Goal: Task Accomplishment & Management: Manage account settings

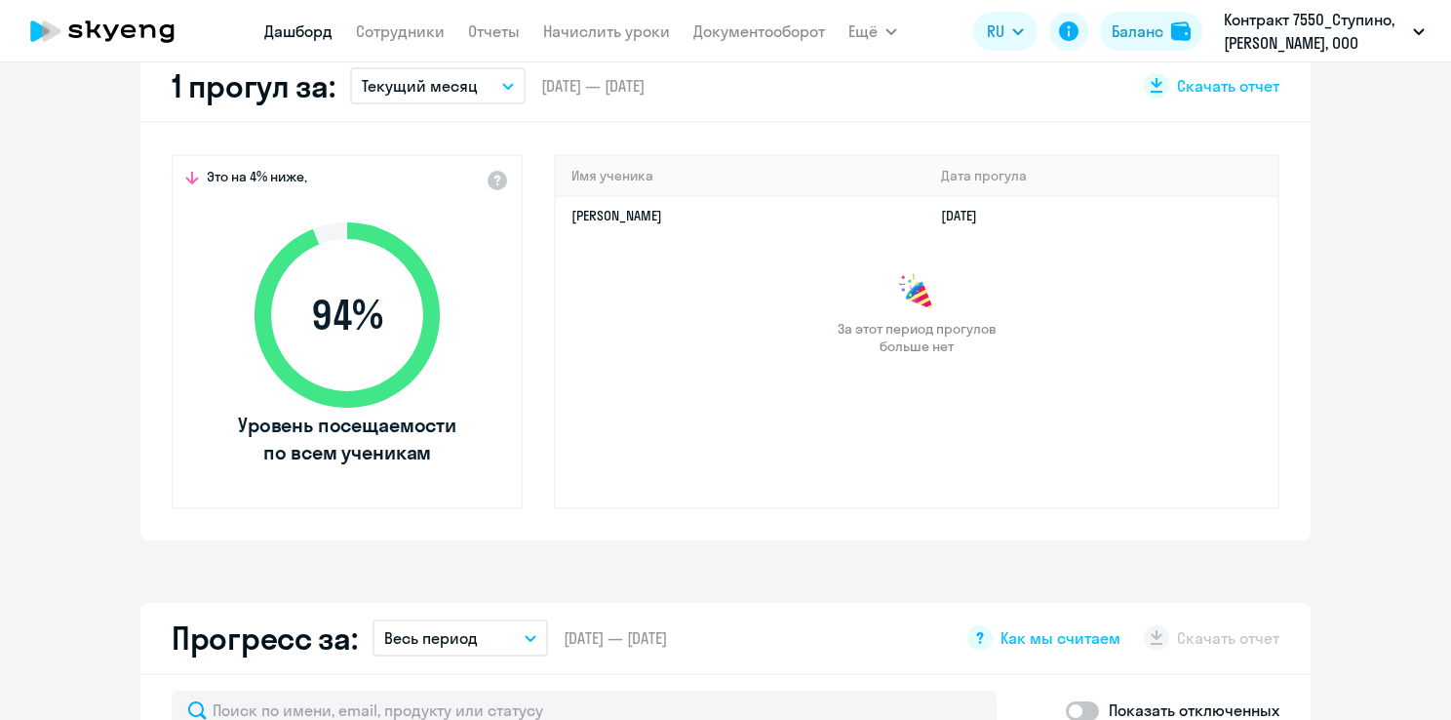
scroll to position [390, 0]
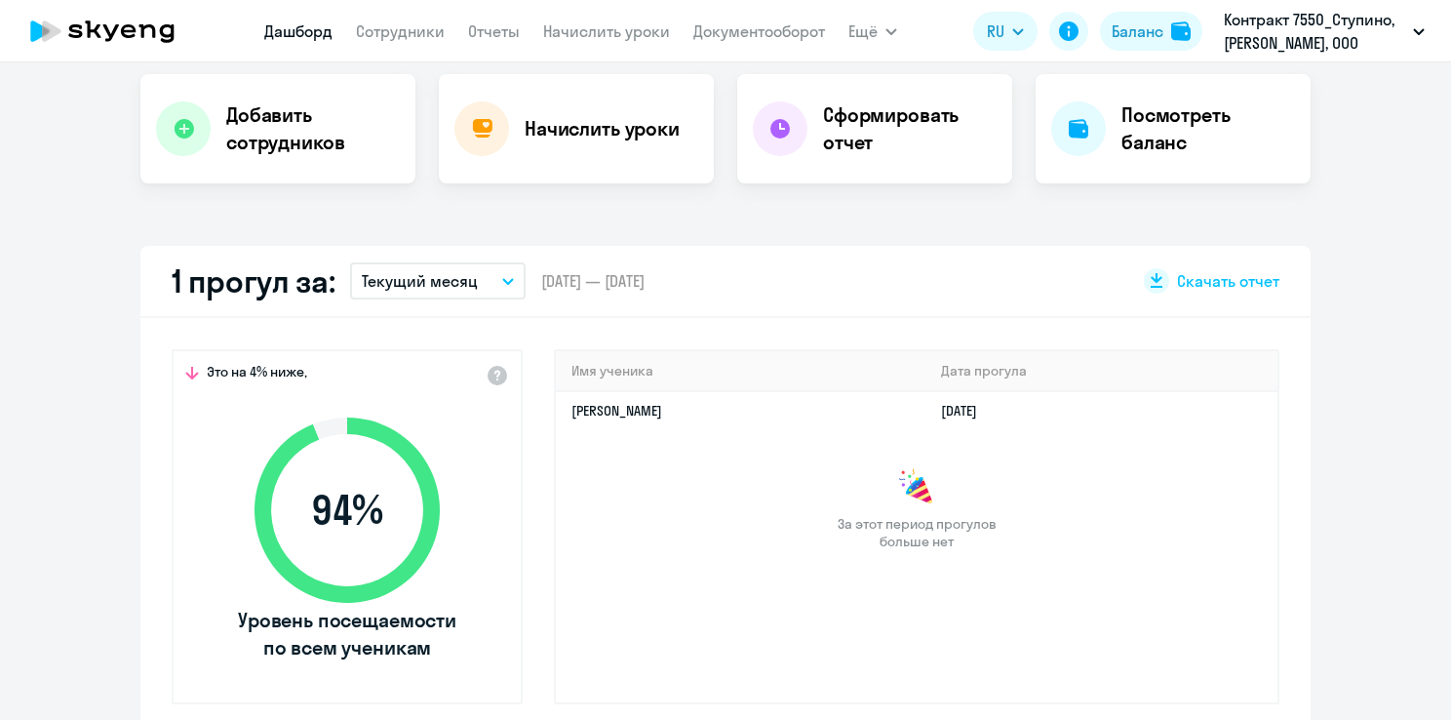
select select "30"
click at [502, 278] on icon "button" at bounding box center [508, 281] width 12 height 7
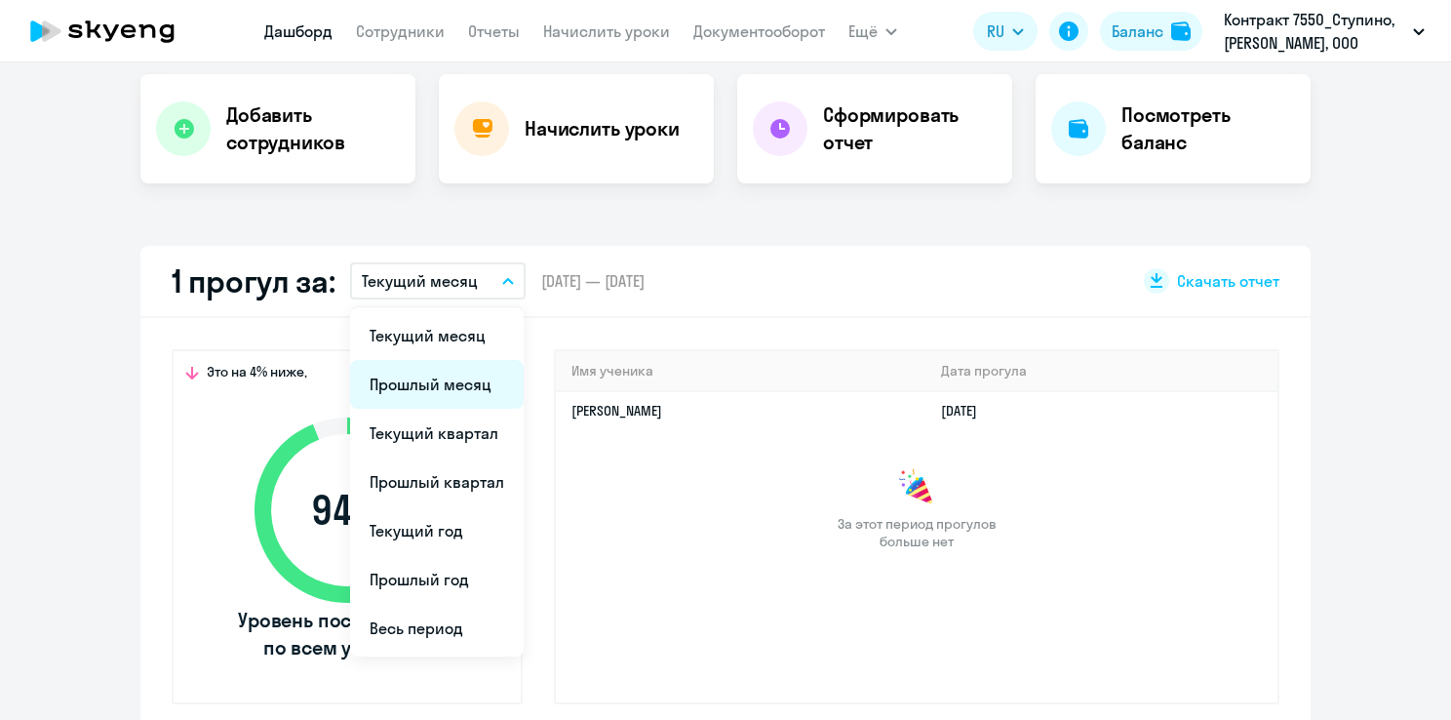
click at [460, 396] on li "Прошлый месяц" at bounding box center [437, 384] width 174 height 49
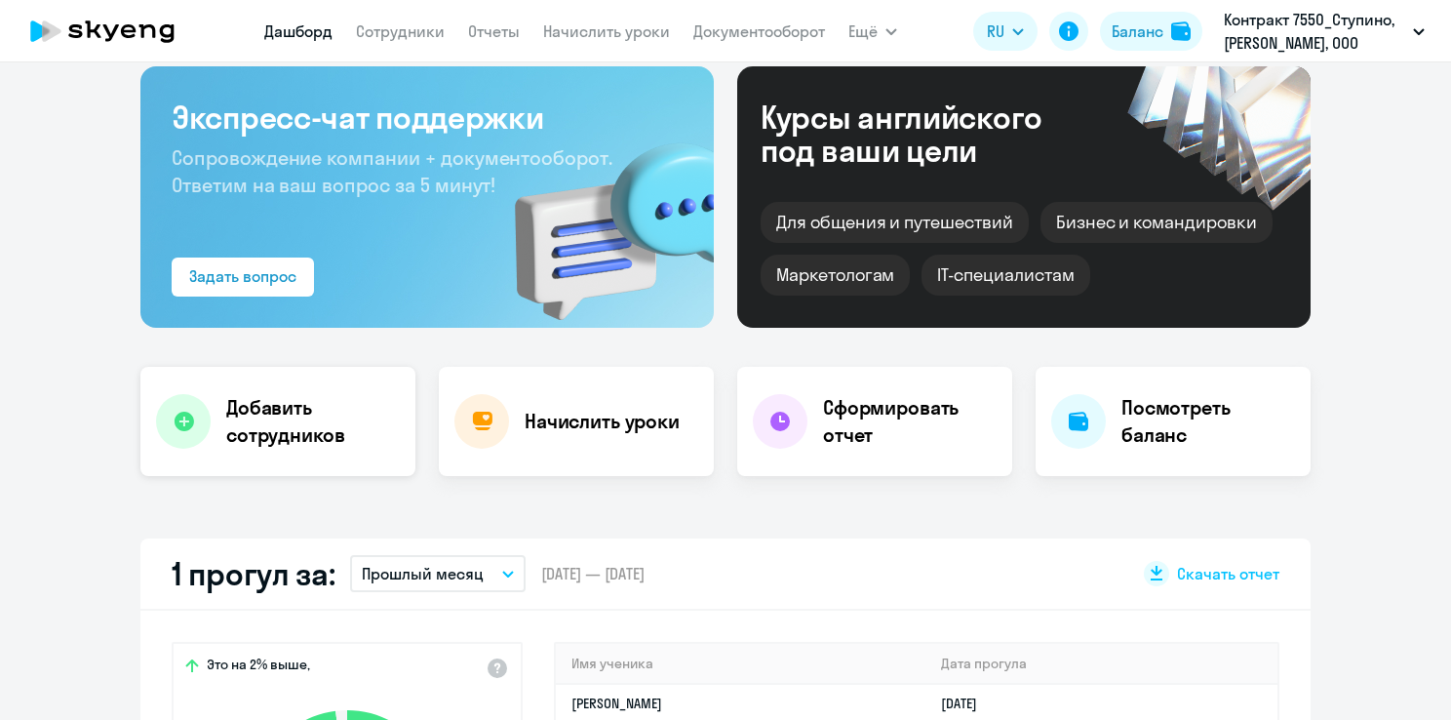
scroll to position [0, 0]
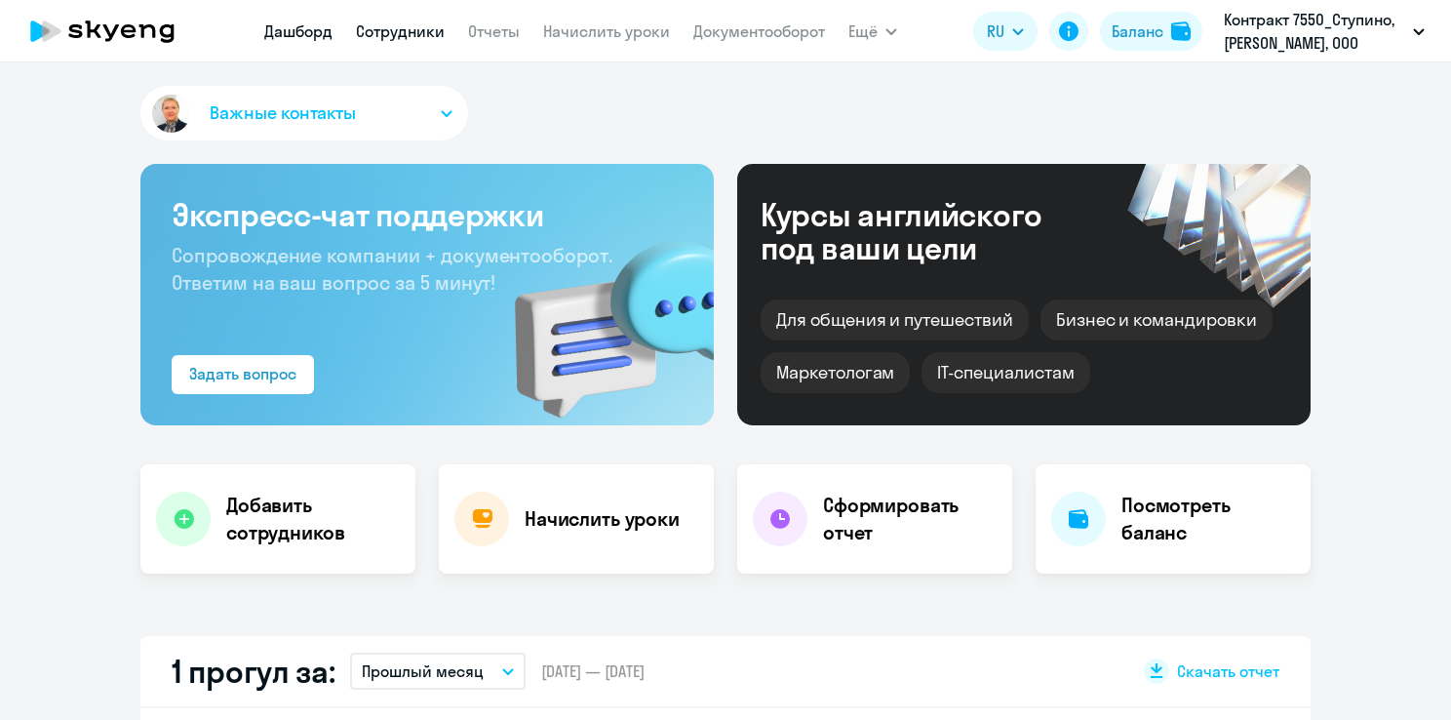
click at [394, 33] on link "Сотрудники" at bounding box center [400, 31] width 89 height 20
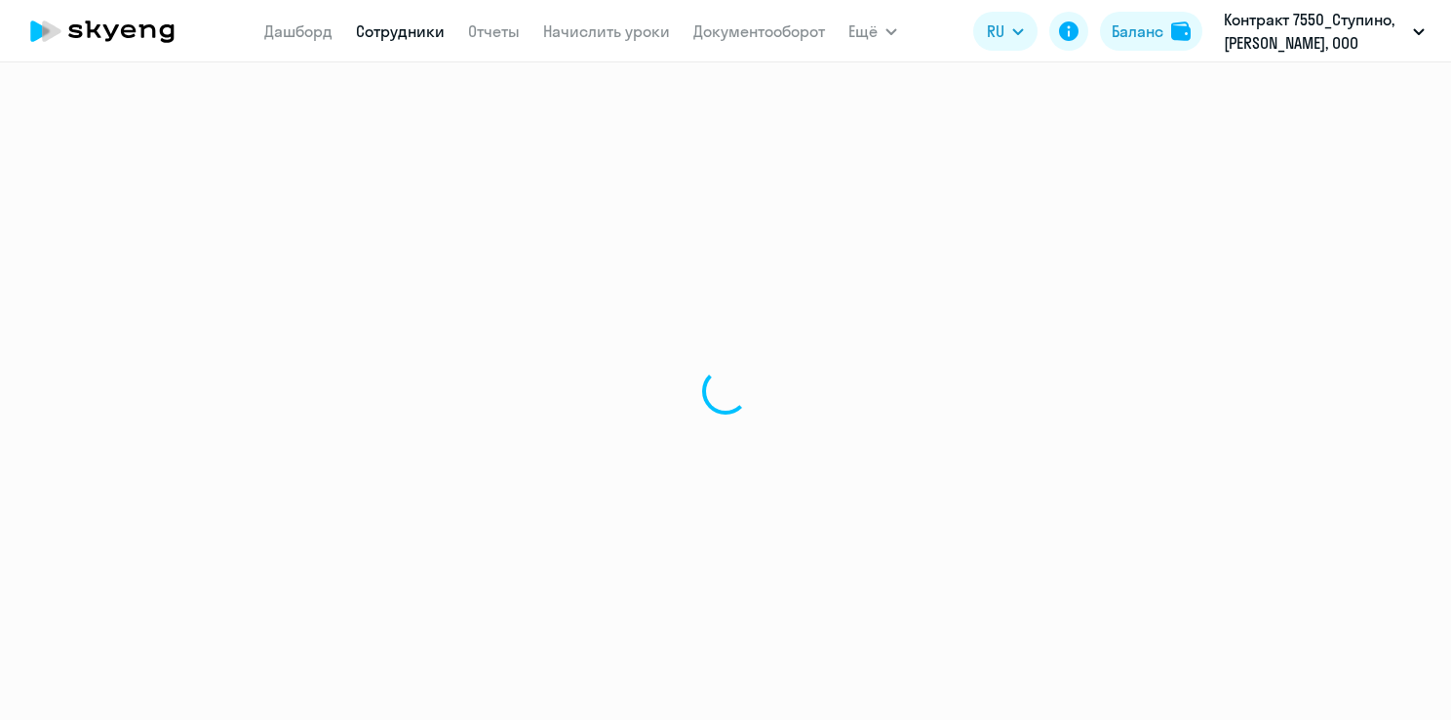
select select "30"
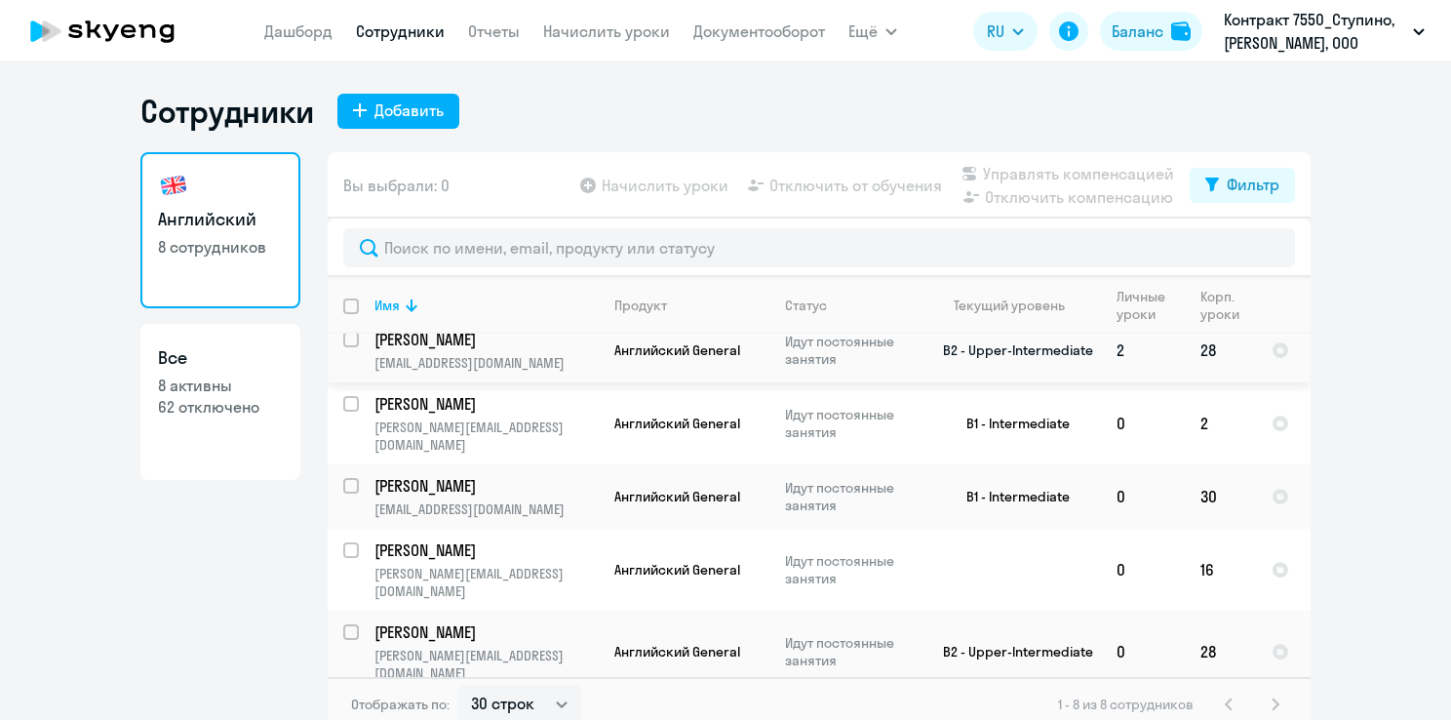
scroll to position [175, 0]
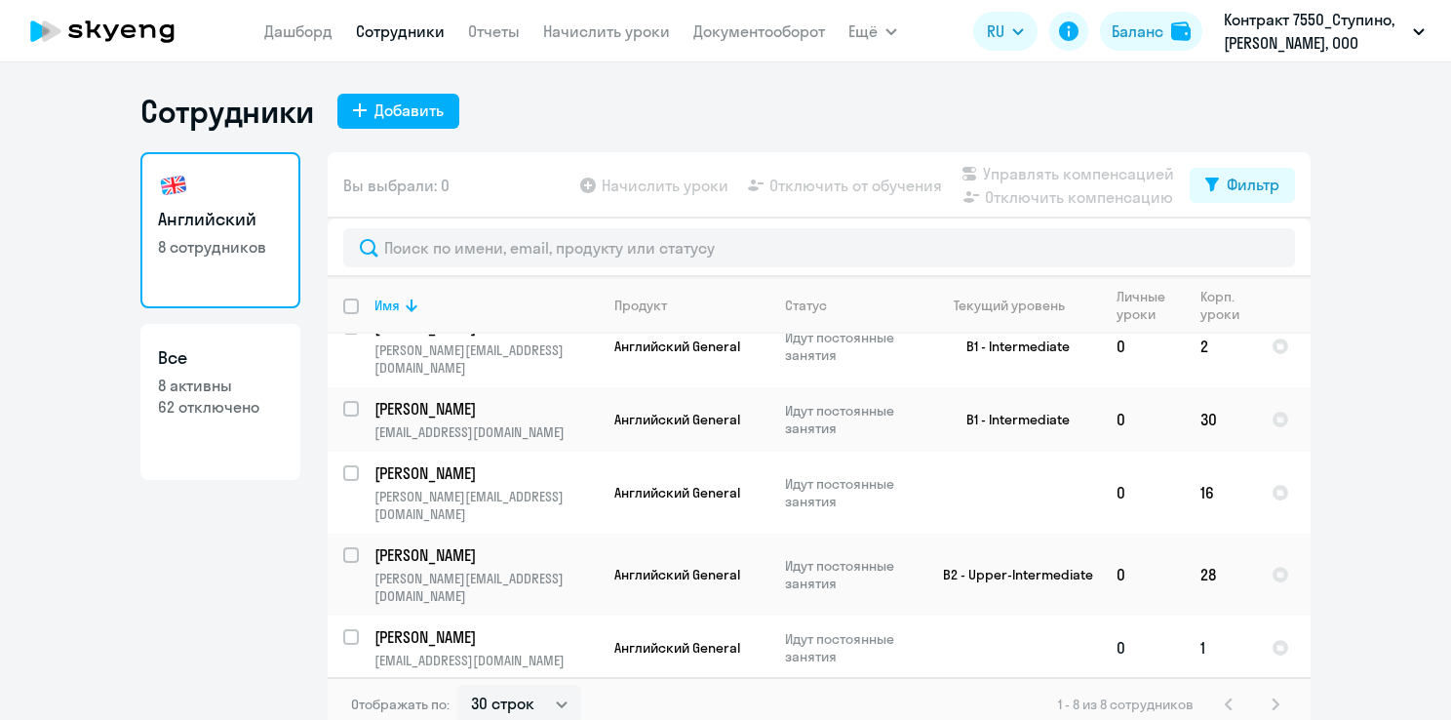
click at [440, 626] on p "[PERSON_NAME]" at bounding box center [485, 636] width 220 height 21
click at [347, 629] on input "select row 15741626" at bounding box center [362, 648] width 39 height 39
checkbox input "true"
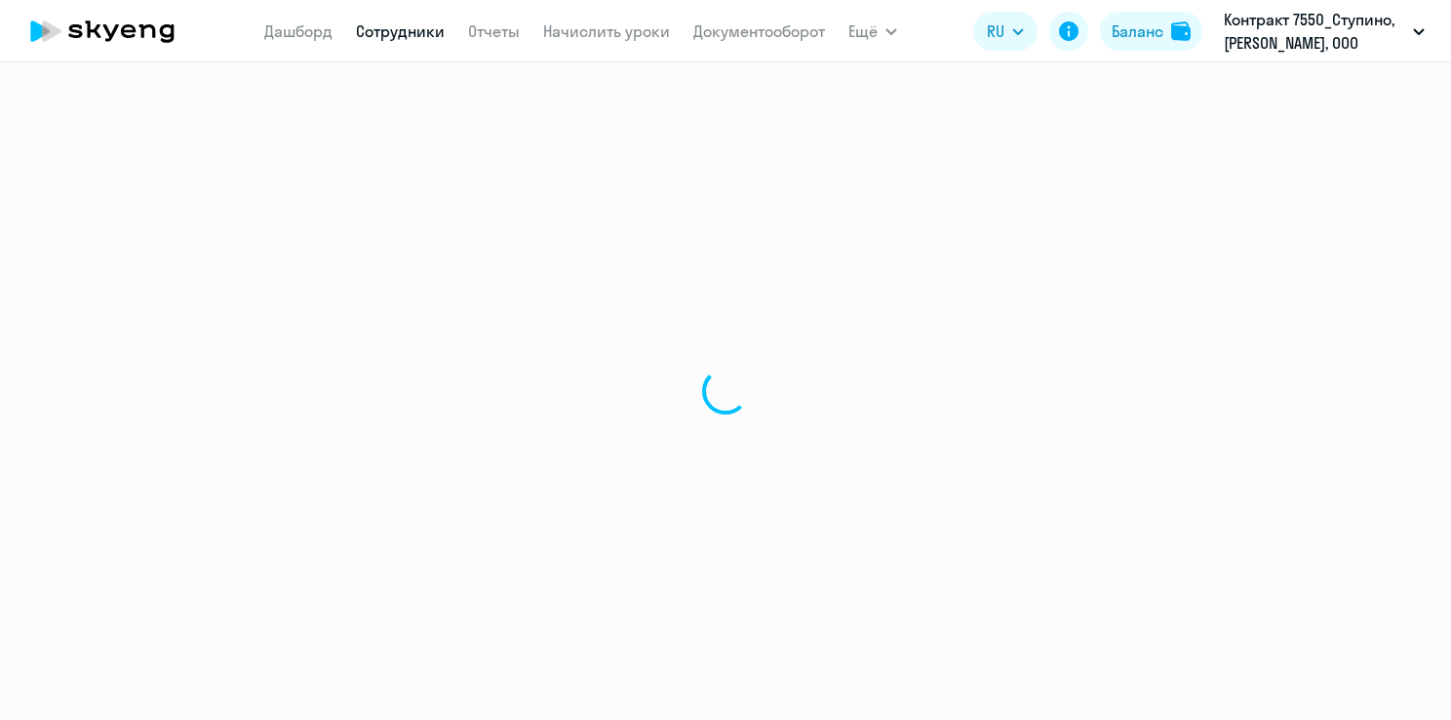
select select "english"
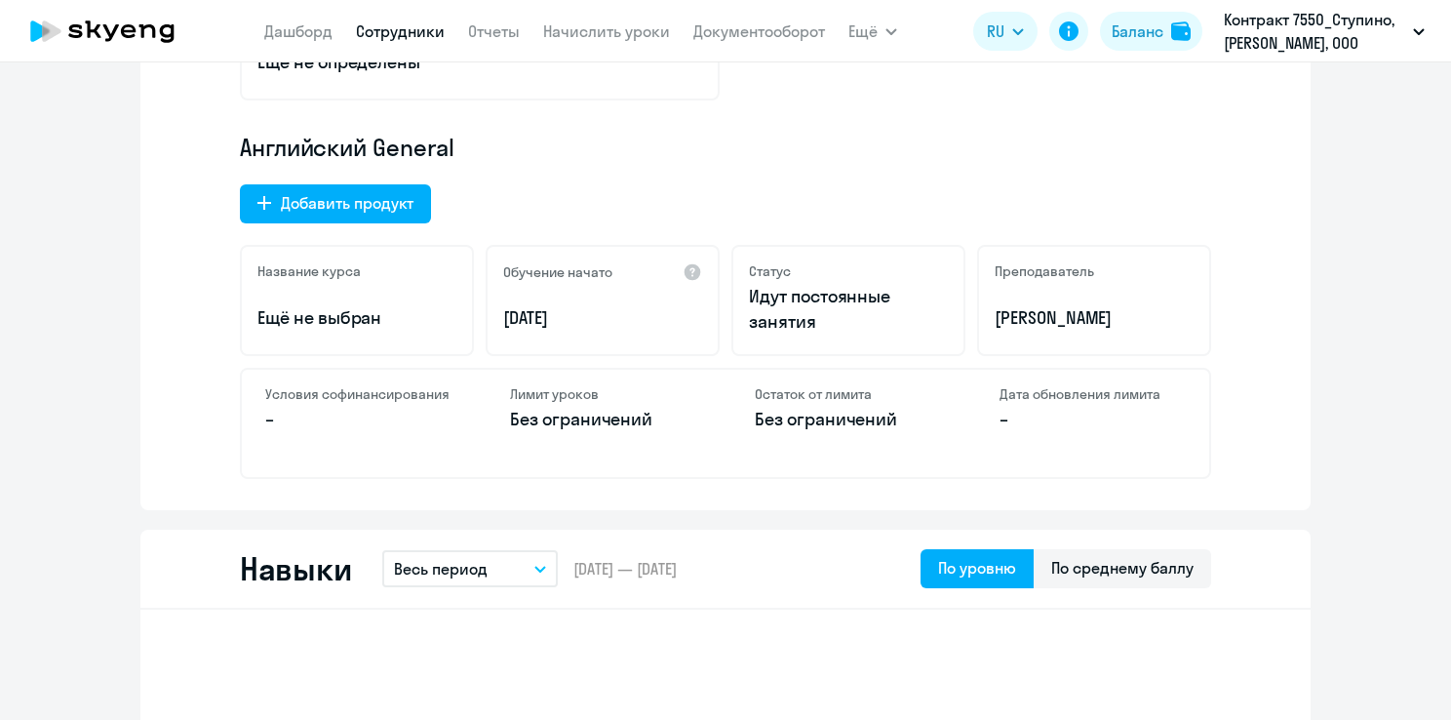
scroll to position [585, 0]
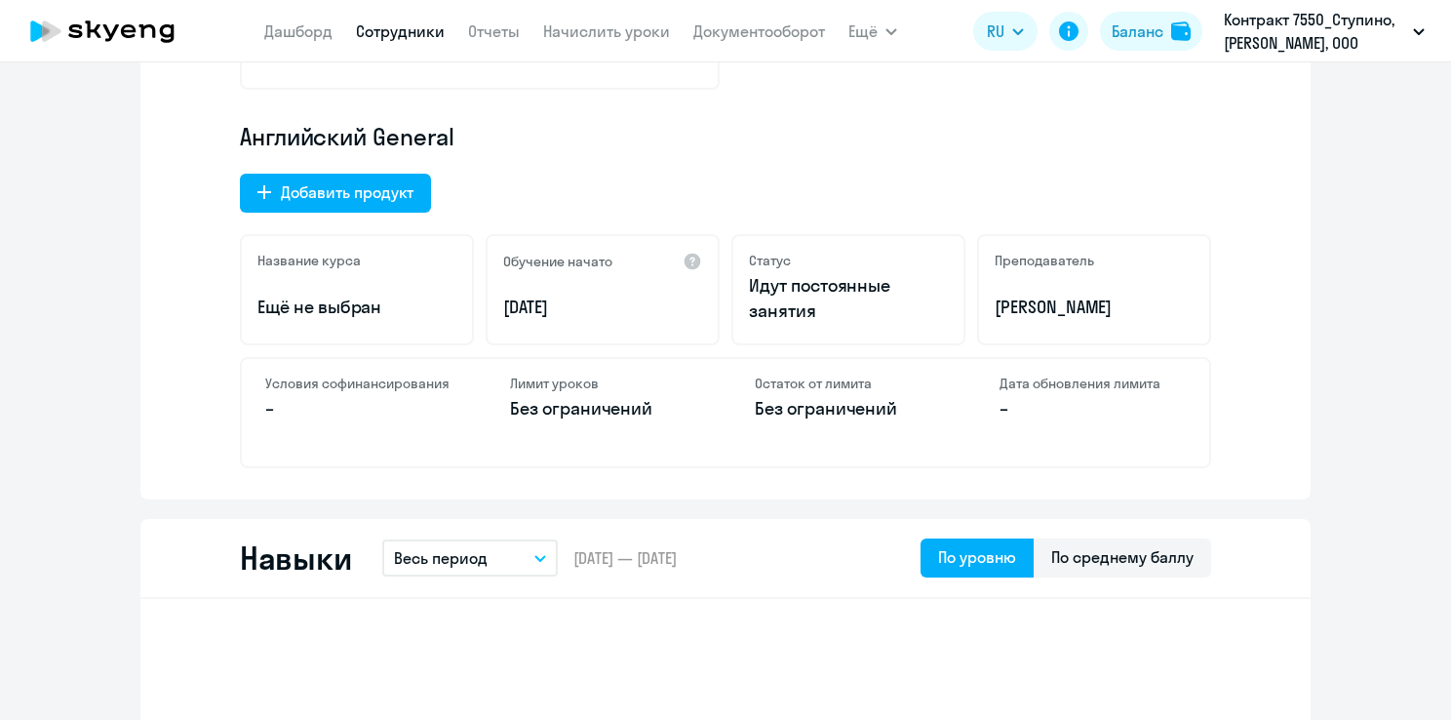
click at [845, 400] on p "Без ограничений" at bounding box center [848, 408] width 186 height 25
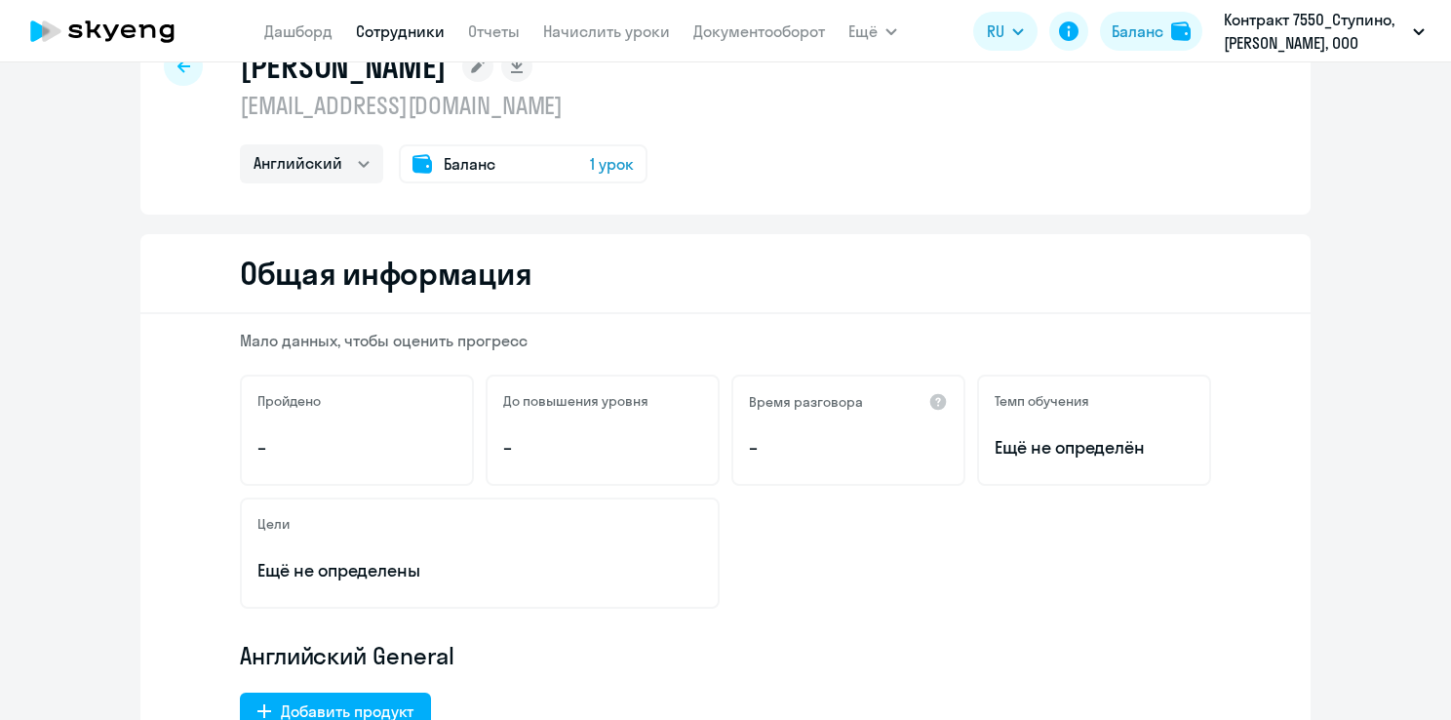
scroll to position [0, 0]
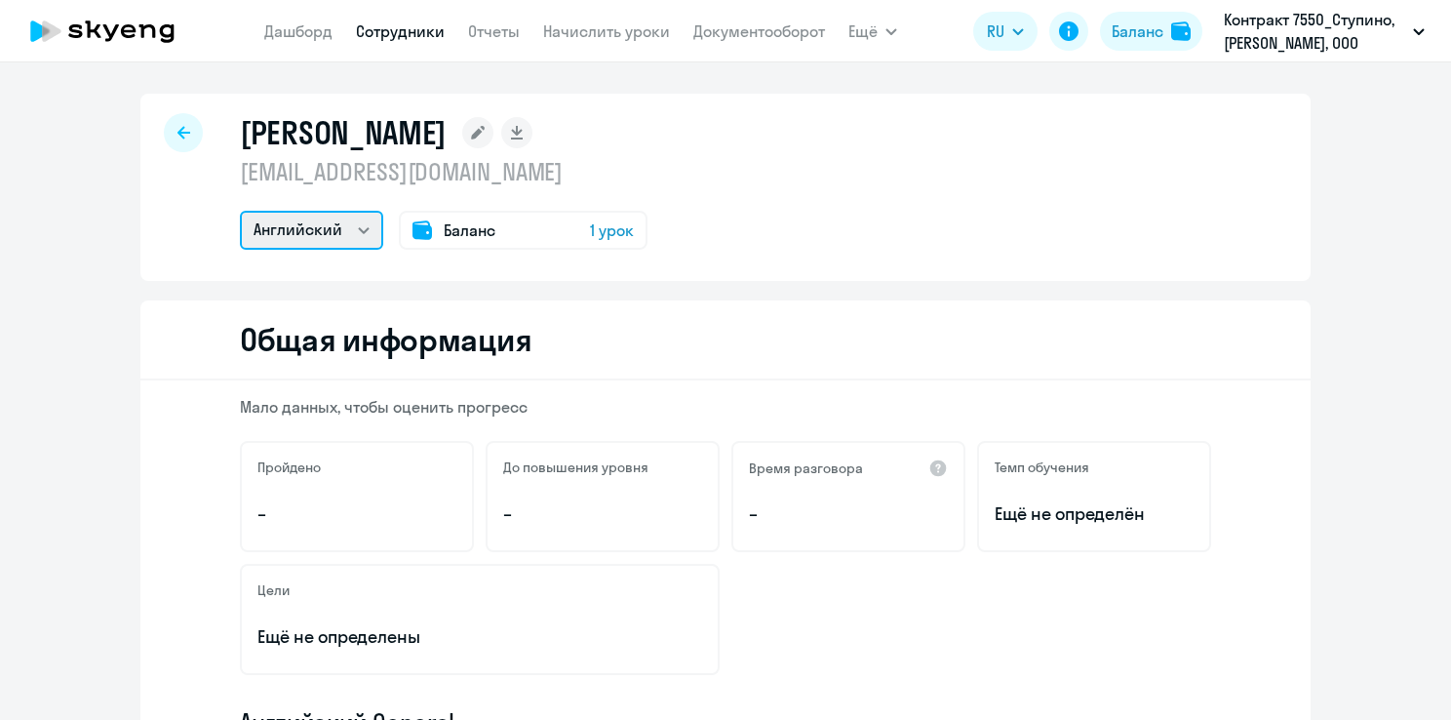
click at [356, 237] on select "Английский" at bounding box center [311, 230] width 143 height 39
click at [497, 236] on div "Баланс 1 урок" at bounding box center [523, 230] width 249 height 39
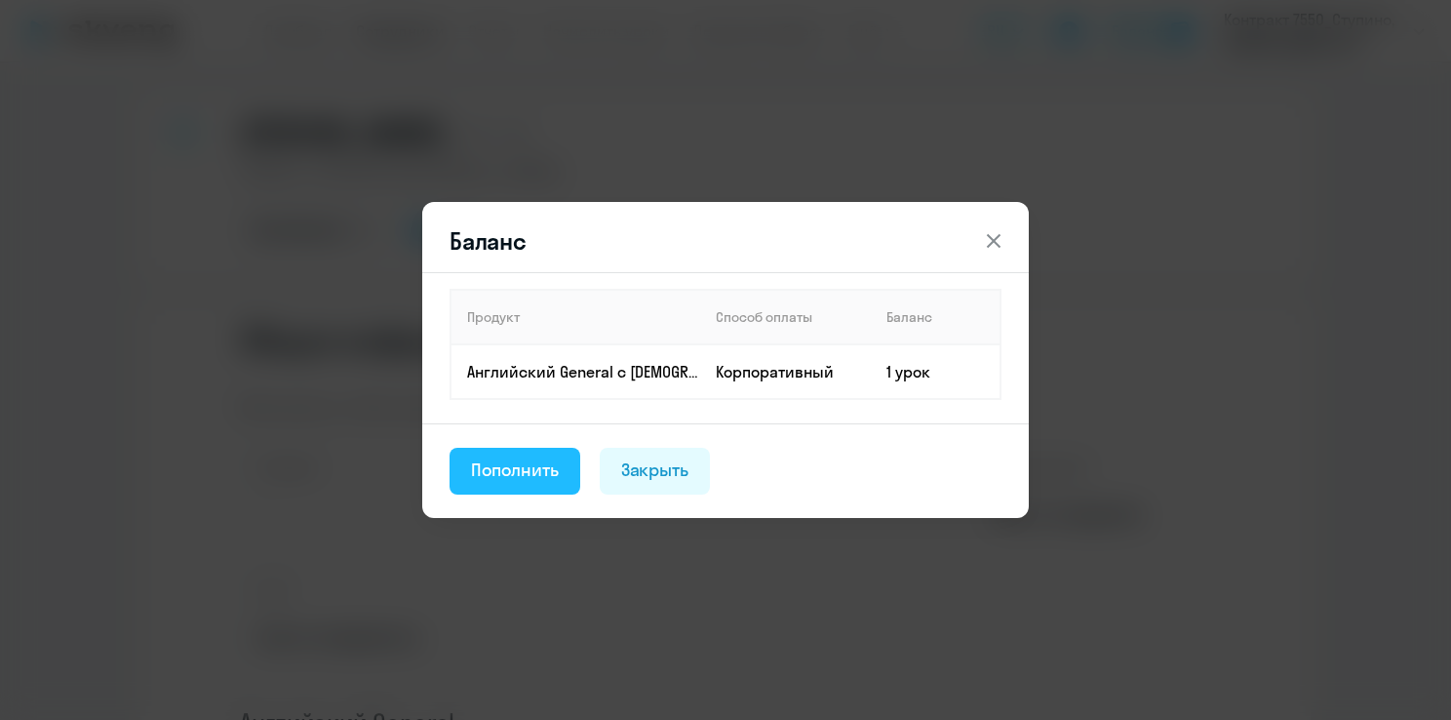
click at [552, 477] on div "Пополнить" at bounding box center [515, 469] width 88 height 25
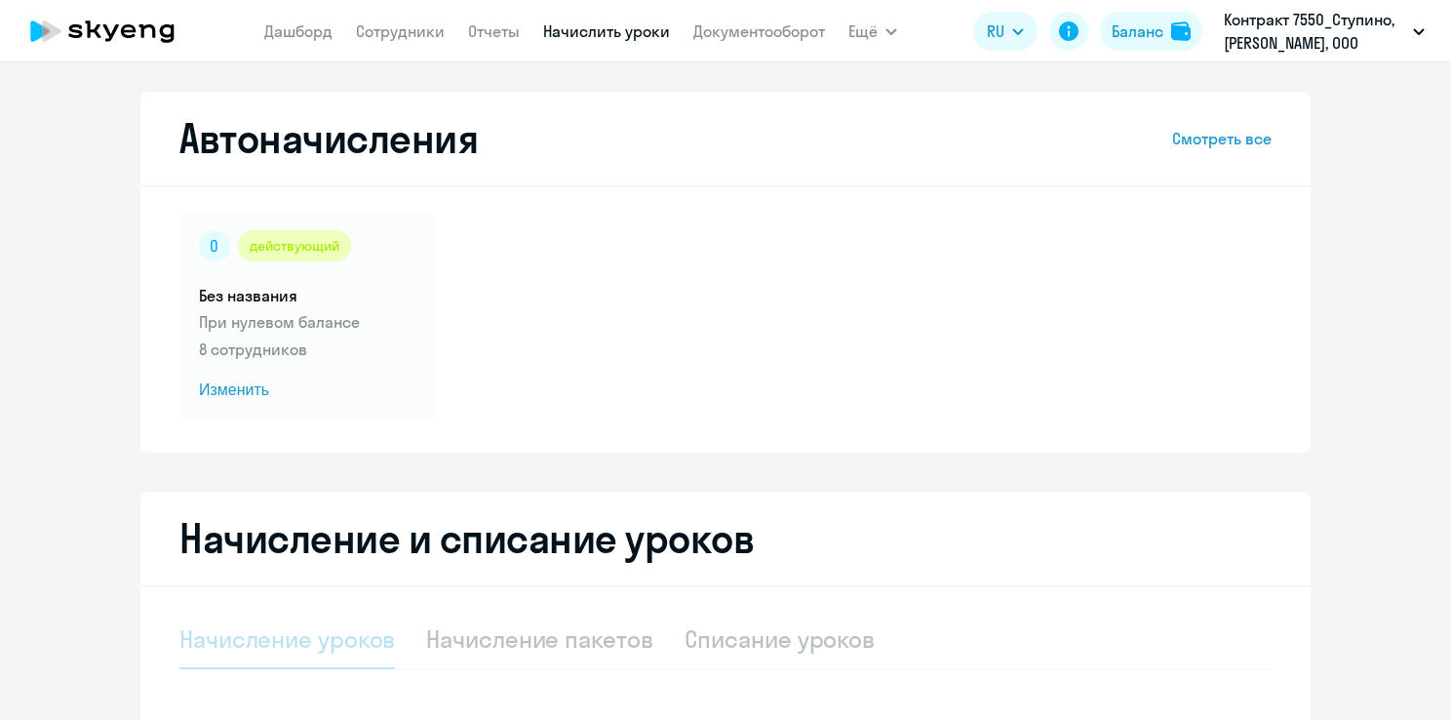
select select "10"
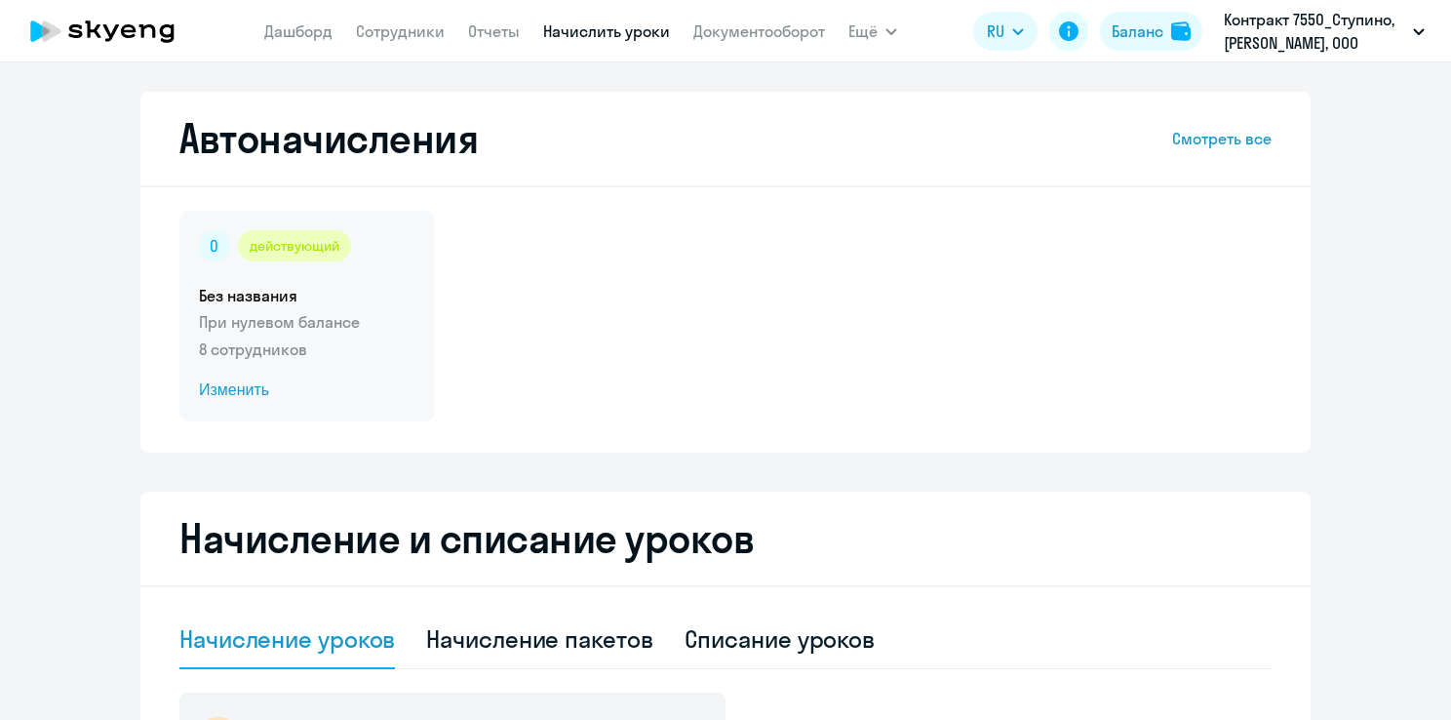
click at [342, 310] on p "При нулевом балансе" at bounding box center [307, 321] width 217 height 23
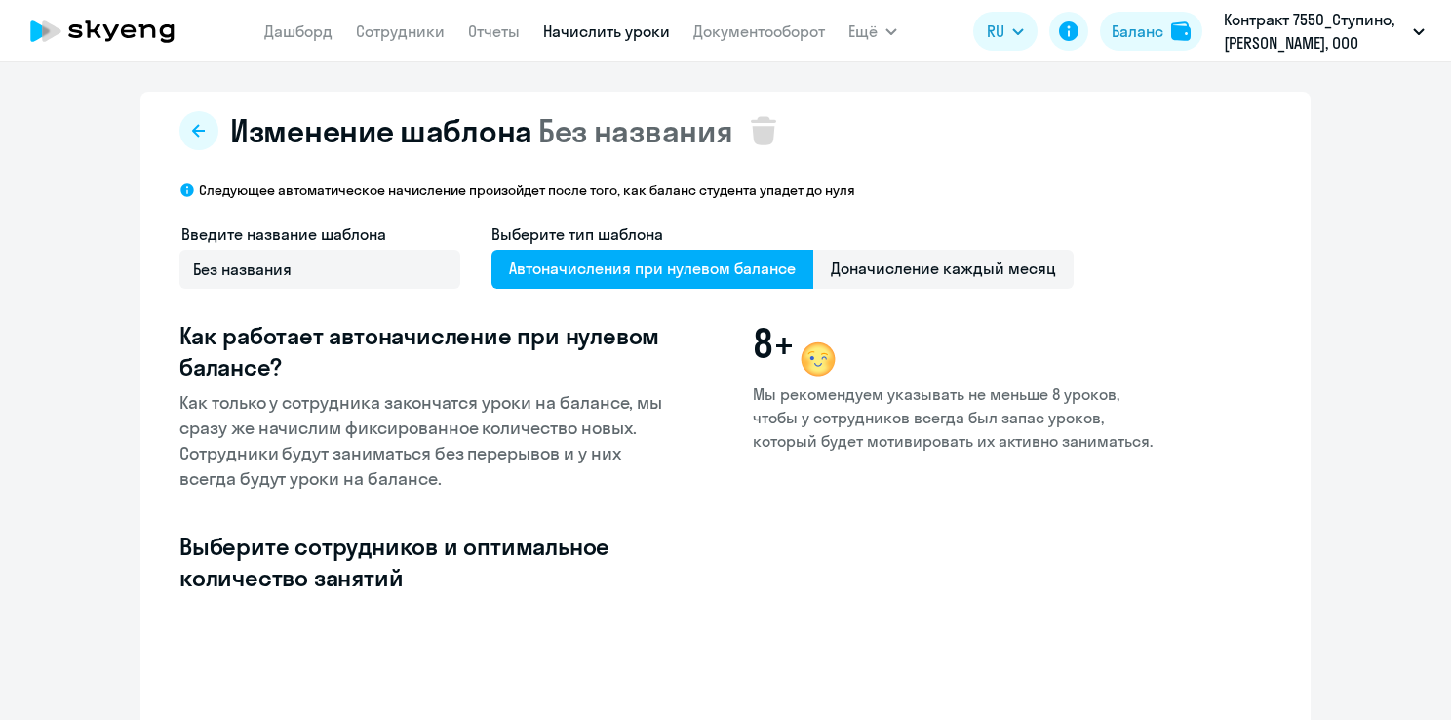
select select "10"
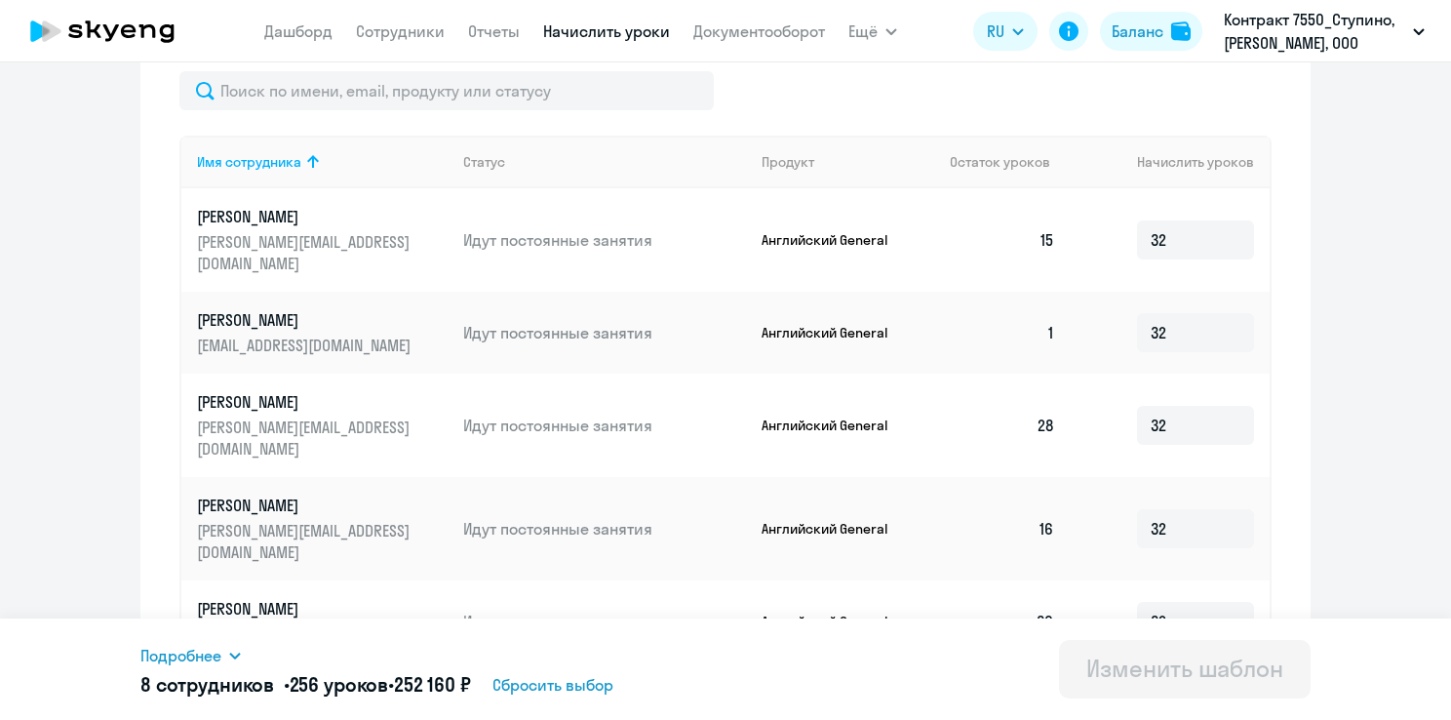
scroll to position [539, 0]
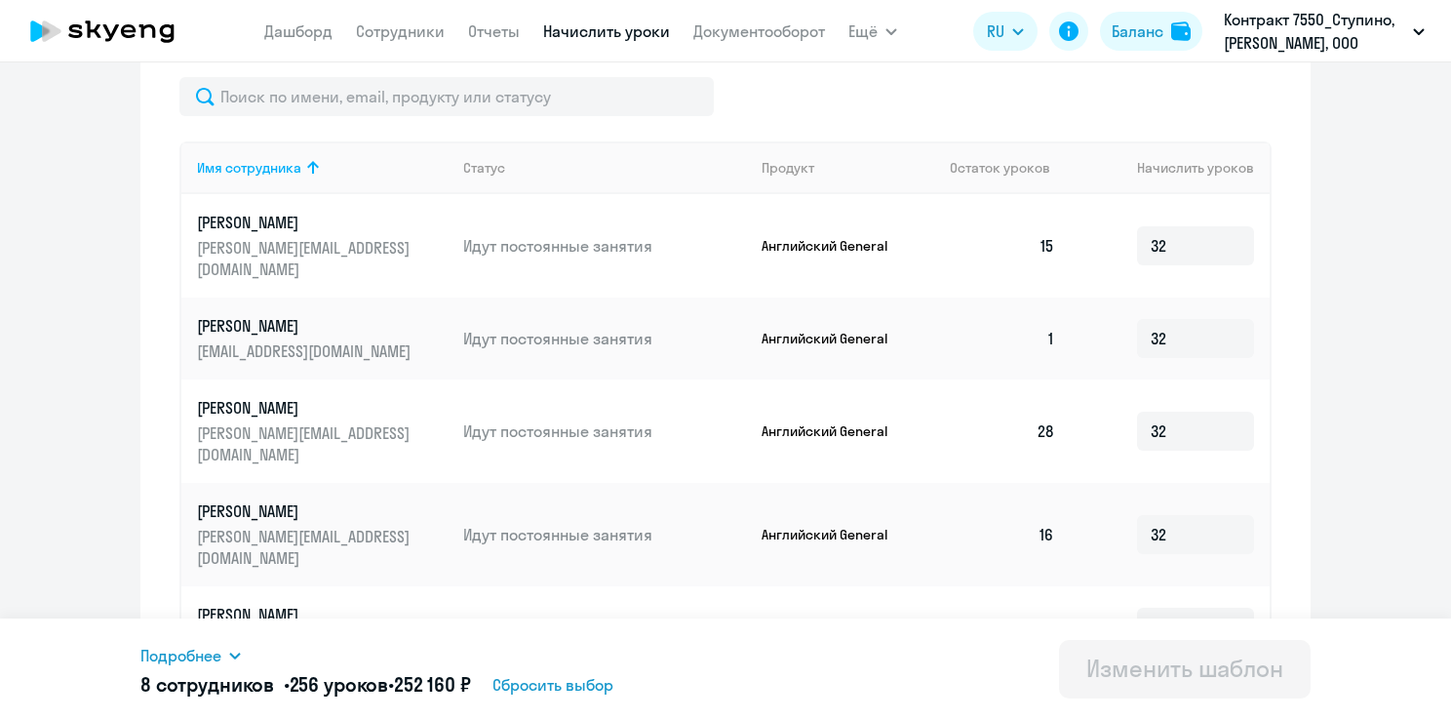
click at [340, 315] on p "[PERSON_NAME]" at bounding box center [306, 325] width 218 height 21
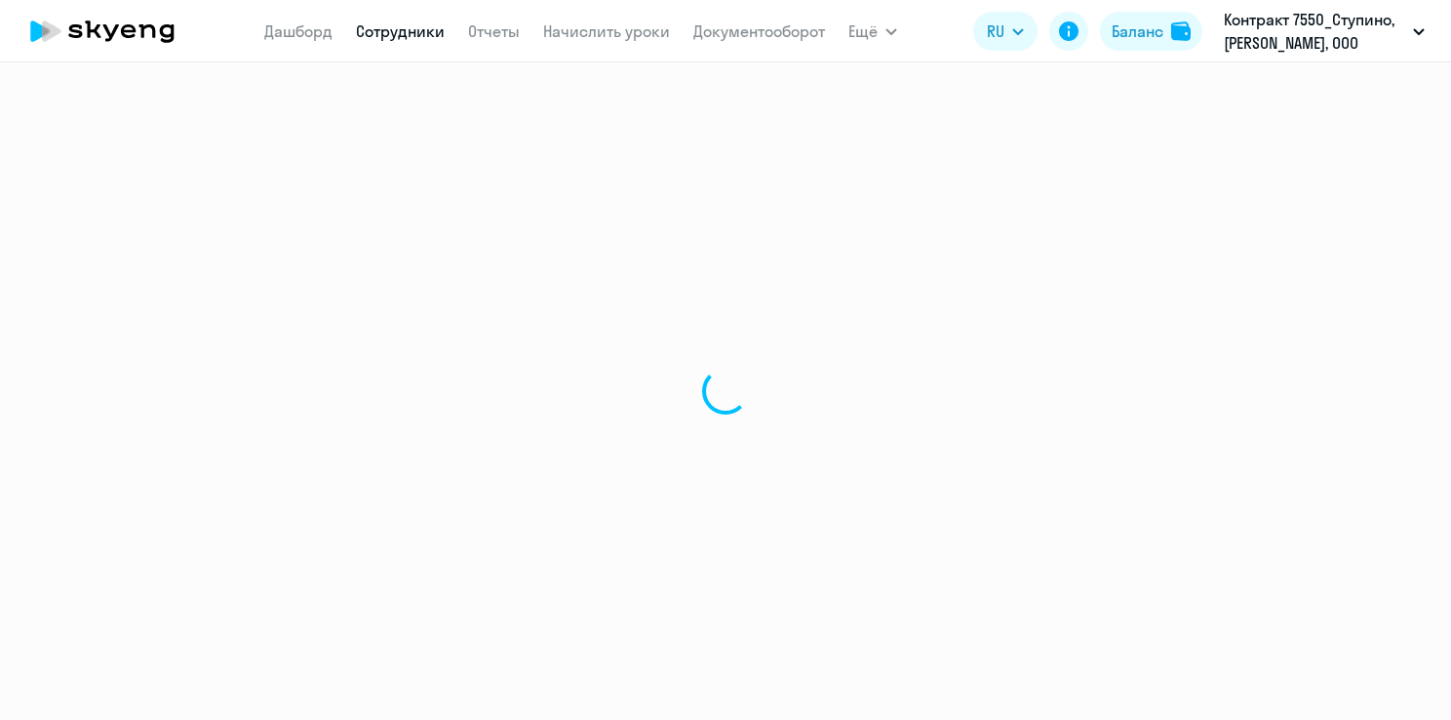
select select "english"
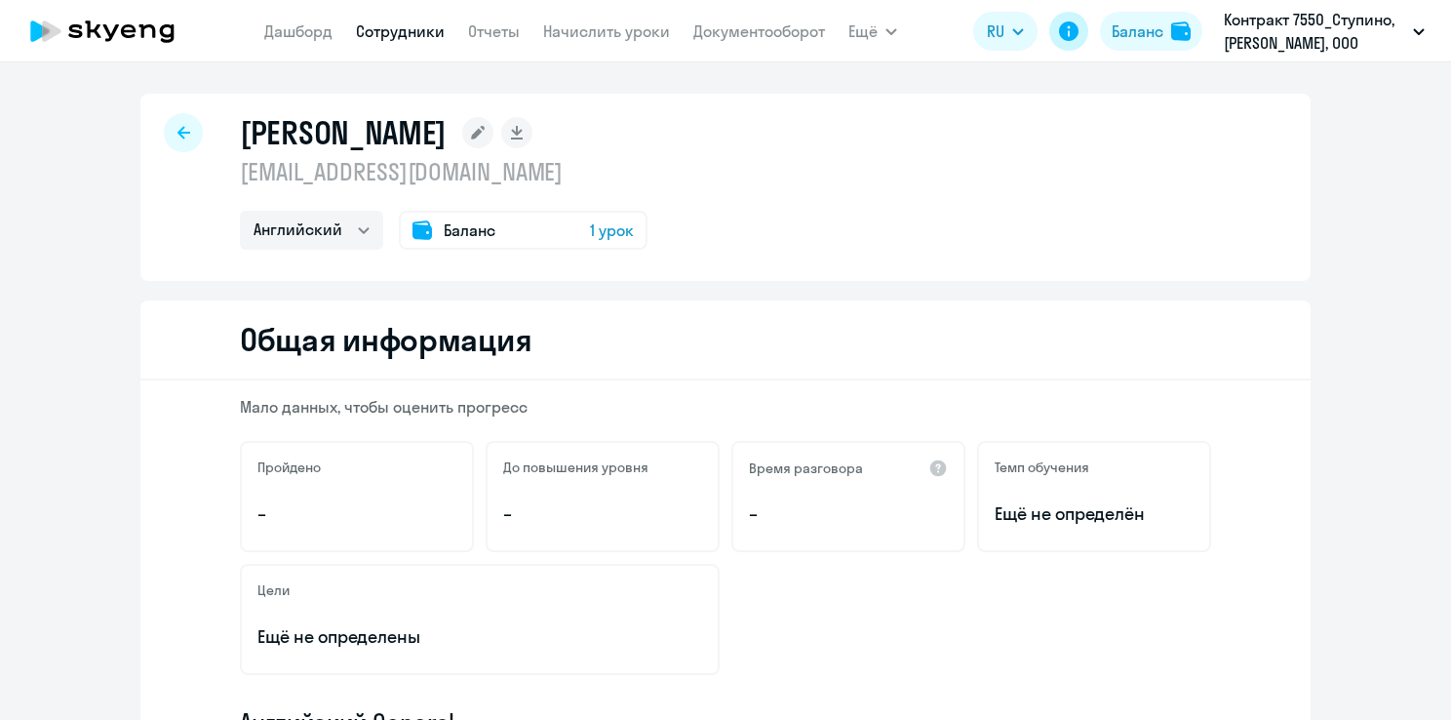
click at [1057, 33] on icon at bounding box center [1068, 31] width 23 height 23
click at [454, 236] on span "Баланс" at bounding box center [470, 229] width 52 height 23
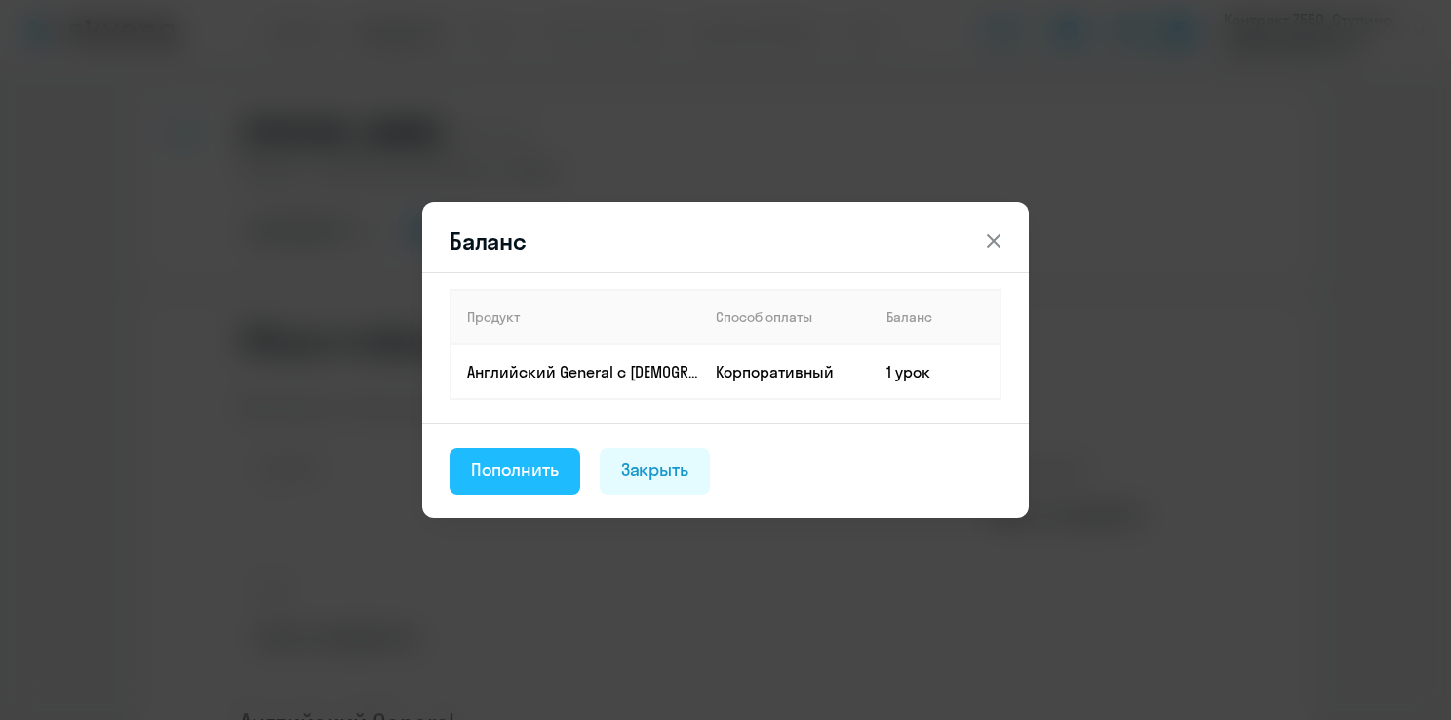
click at [550, 472] on div "Пополнить" at bounding box center [515, 469] width 88 height 25
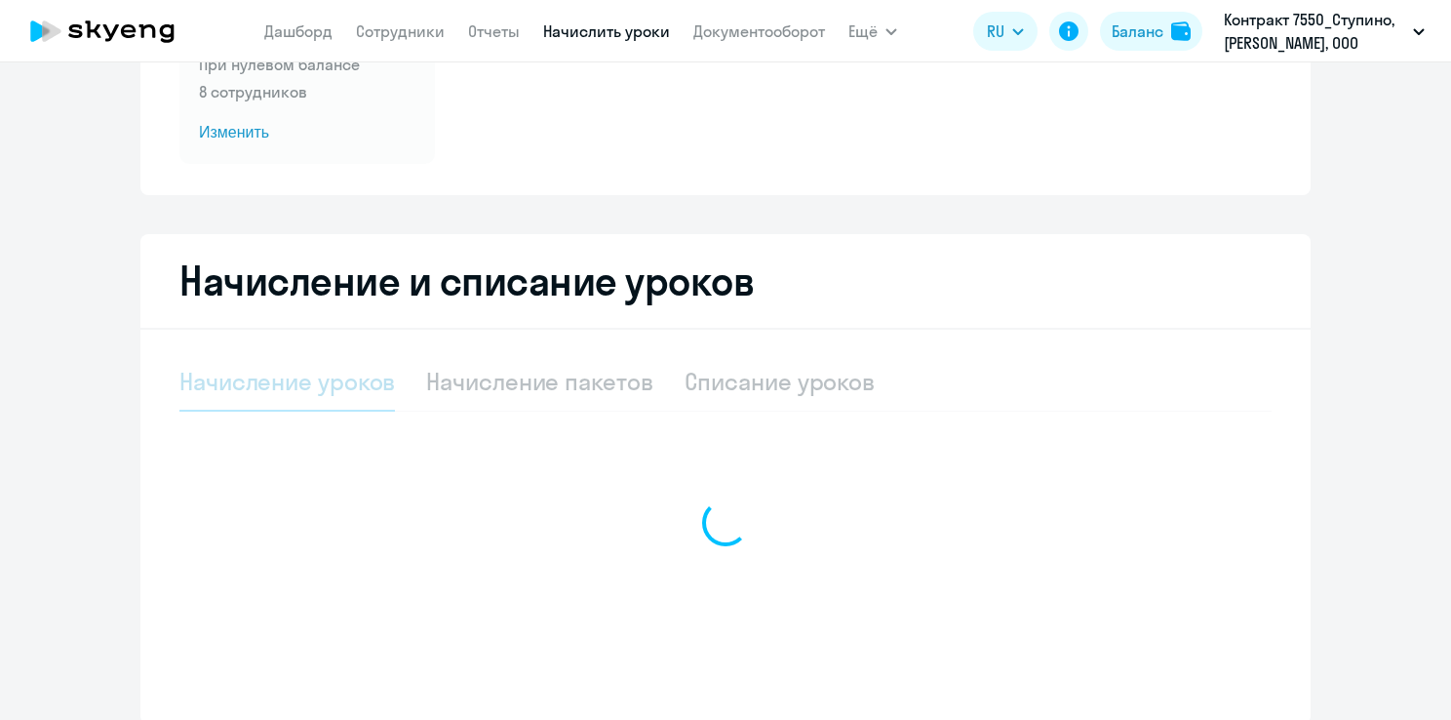
select select "10"
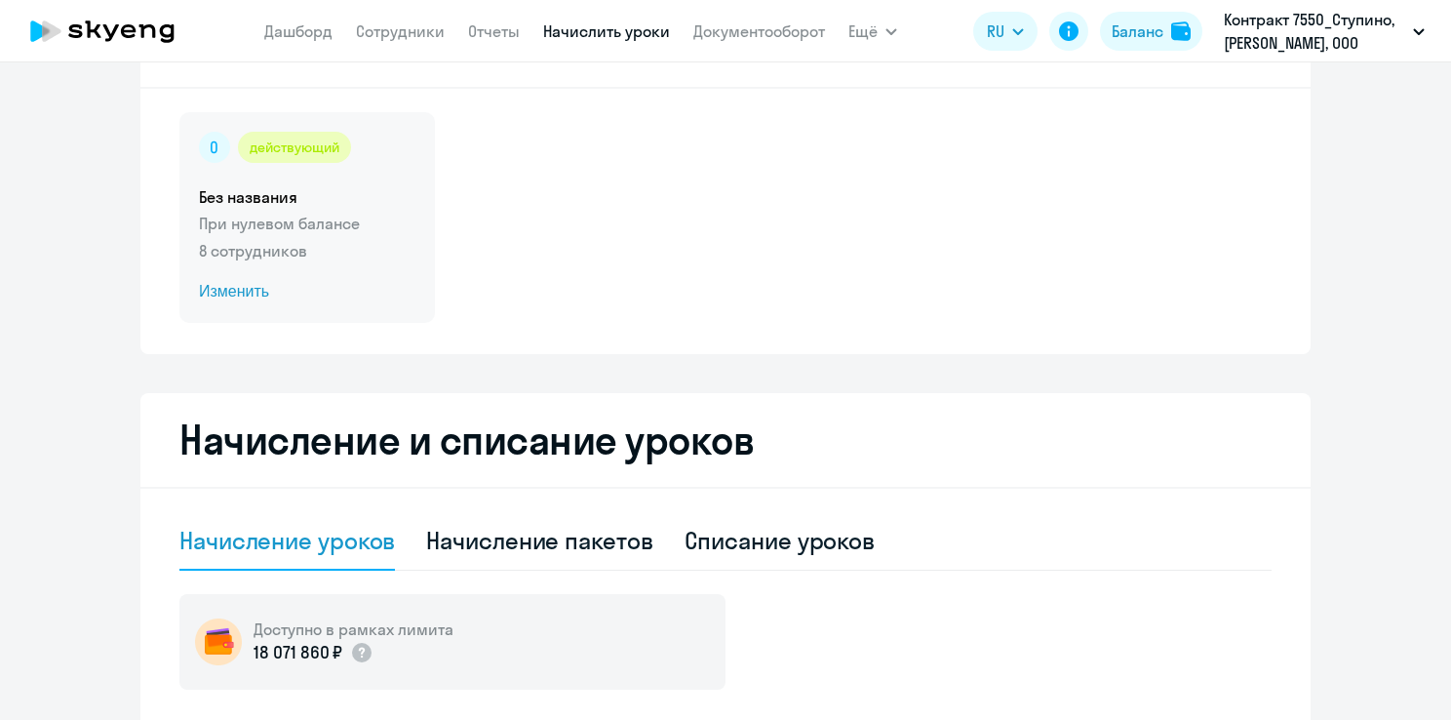
scroll to position [98, 0]
click at [211, 147] on icon at bounding box center [214, 148] width 7 height 12
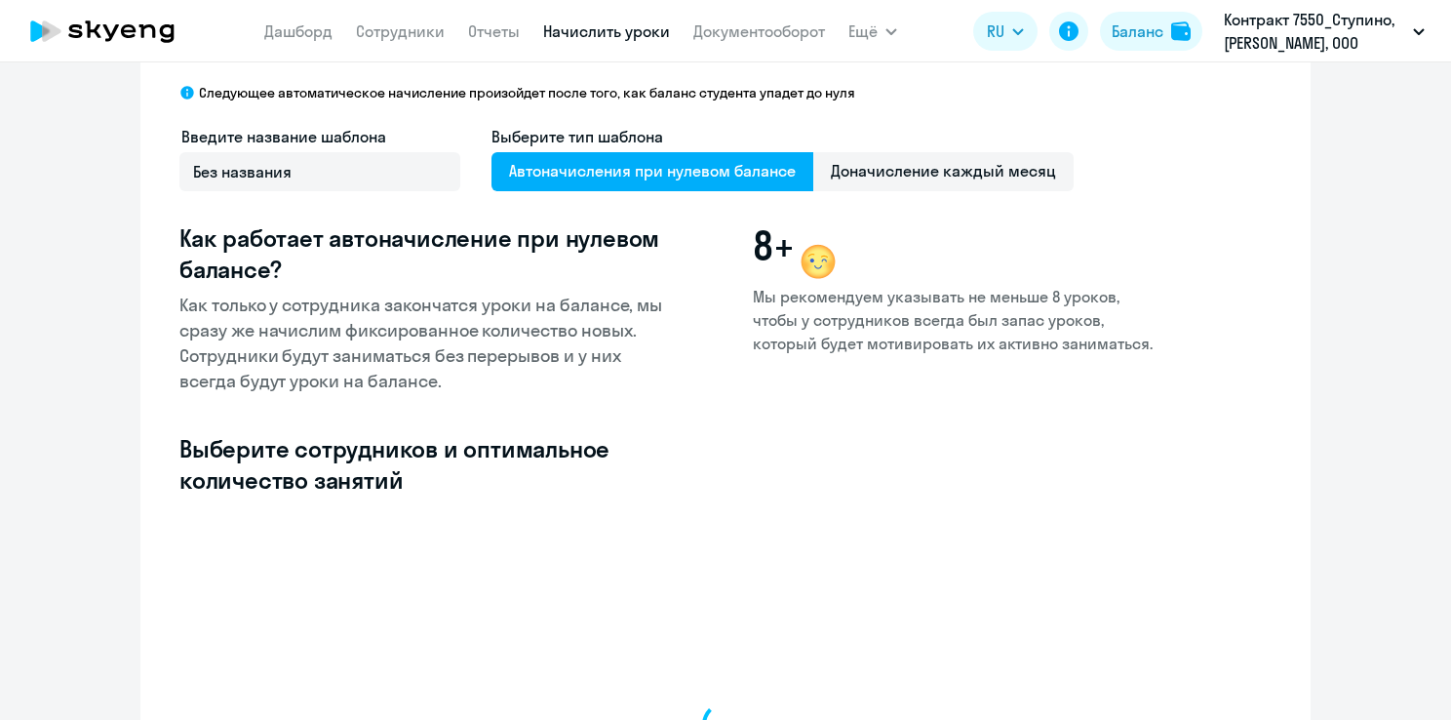
select select "10"
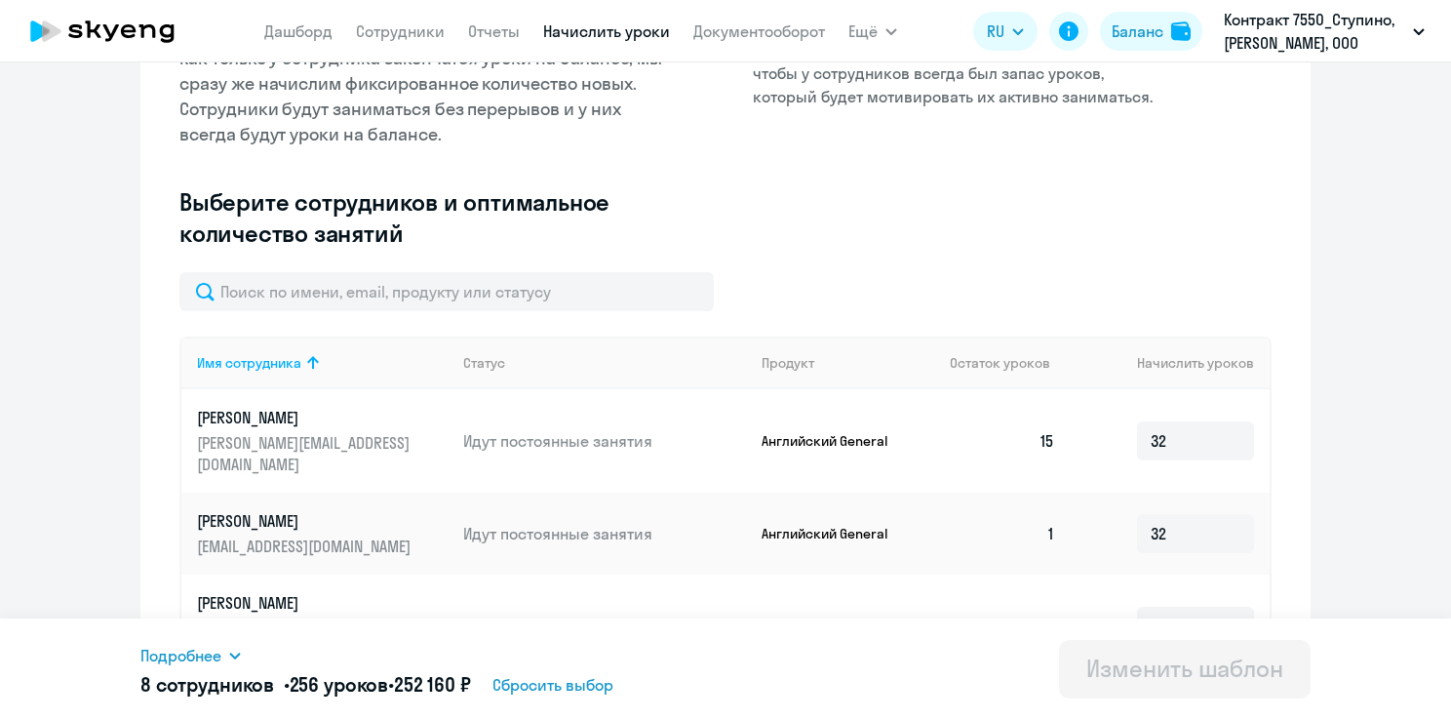
scroll to position [442, 0]
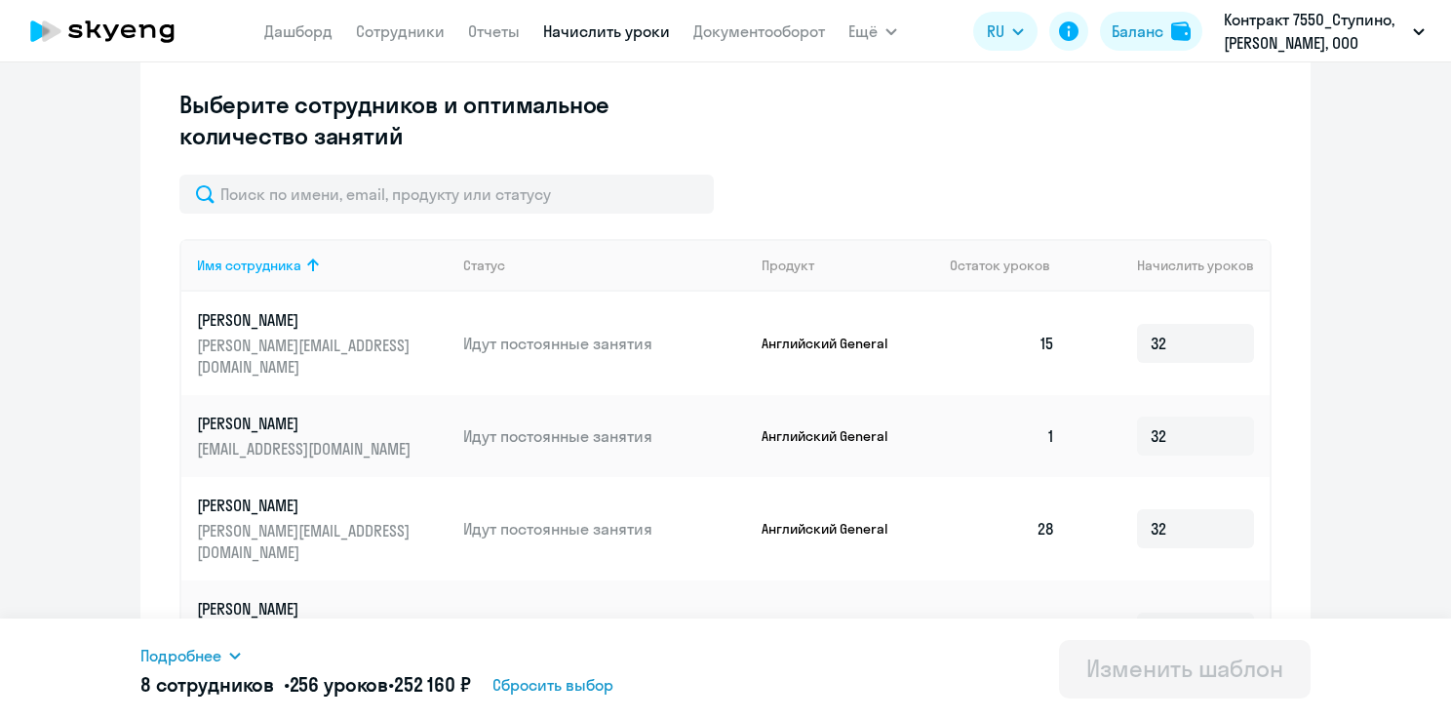
click at [336, 438] on p "[EMAIL_ADDRESS][DOMAIN_NAME]" at bounding box center [306, 448] width 218 height 21
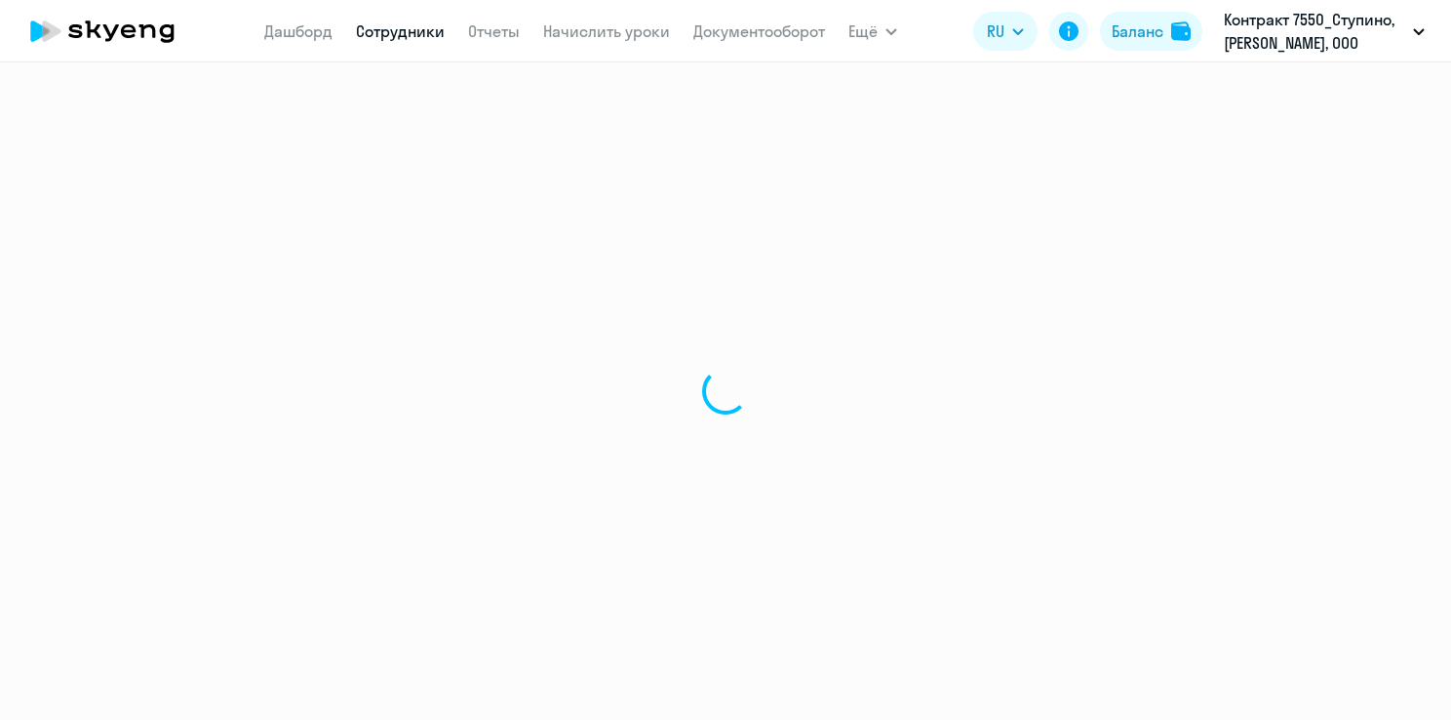
select select "english"
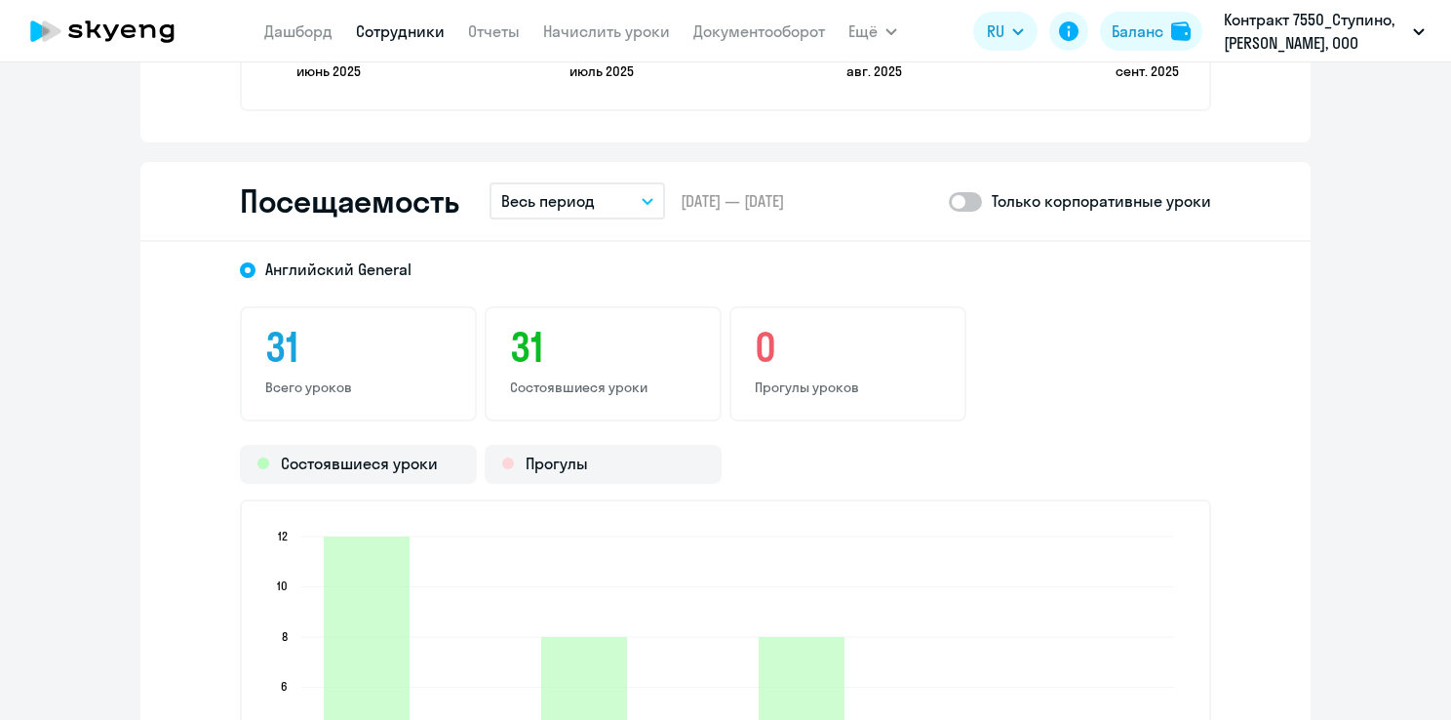
scroll to position [2341, 0]
